Goal: Information Seeking & Learning: Stay updated

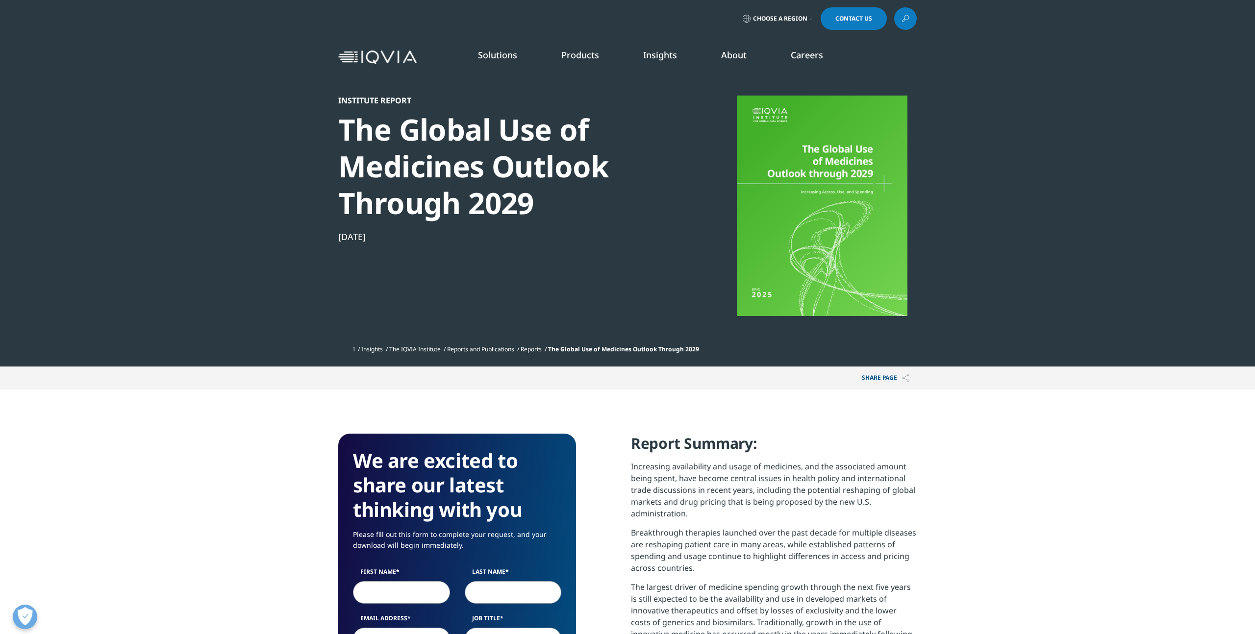
click at [333, 178] on link "SEE LATEST REPORTS" at bounding box center [437, 178] width 264 height 8
